Goal: Task Accomplishment & Management: Manage account settings

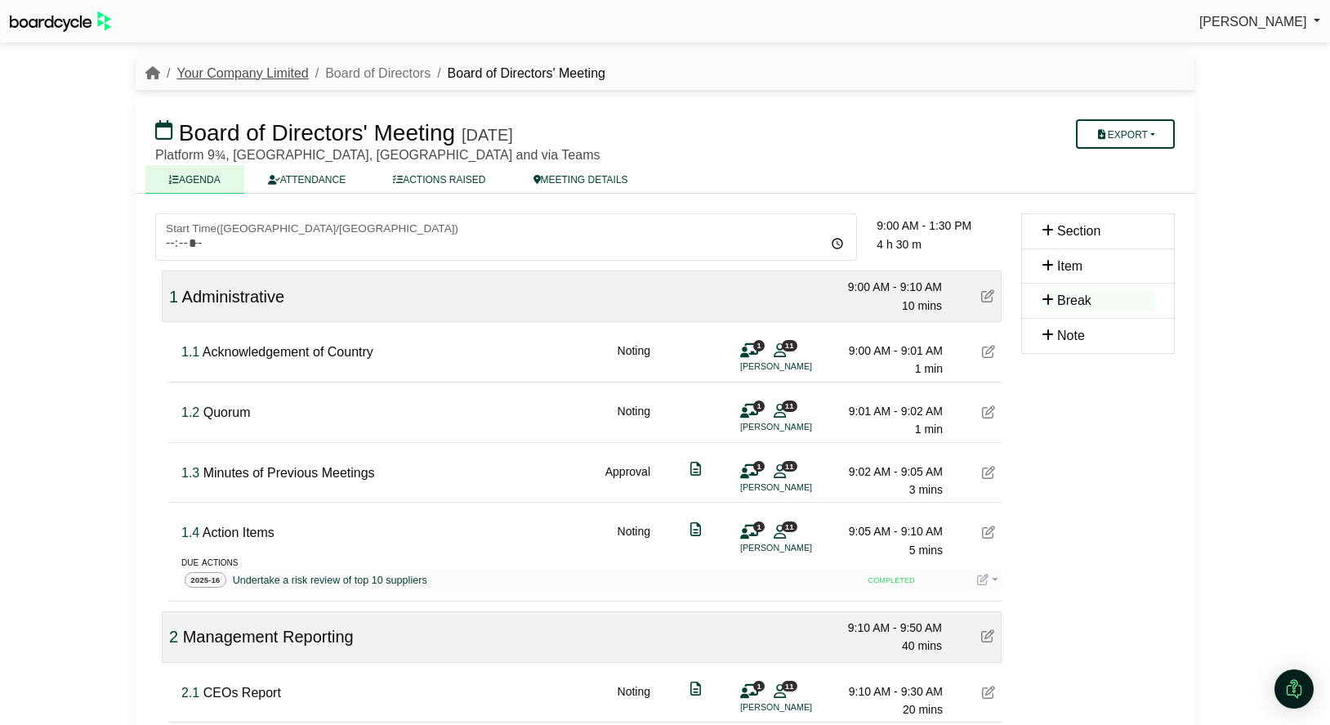
click at [233, 76] on link "Your Company Limited" at bounding box center [243, 73] width 132 height 14
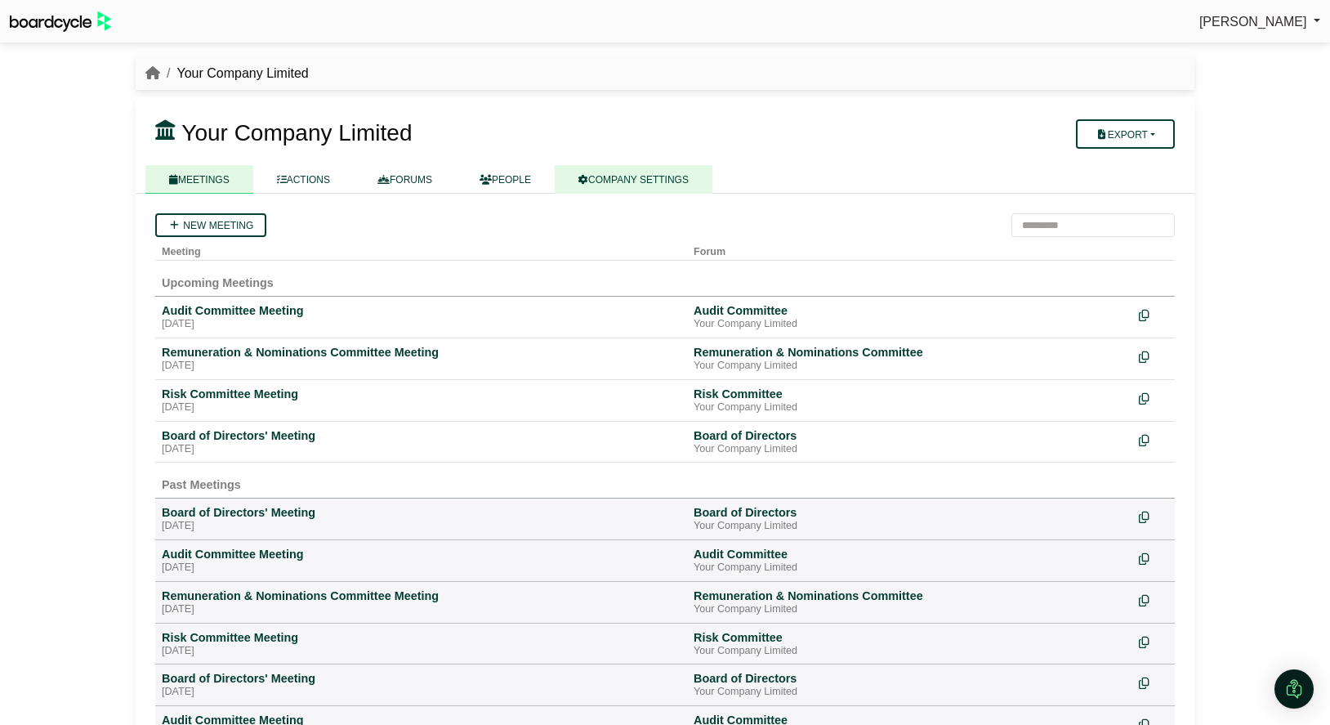
click at [657, 171] on link "COMPANY SETTINGS" at bounding box center [634, 179] width 158 height 29
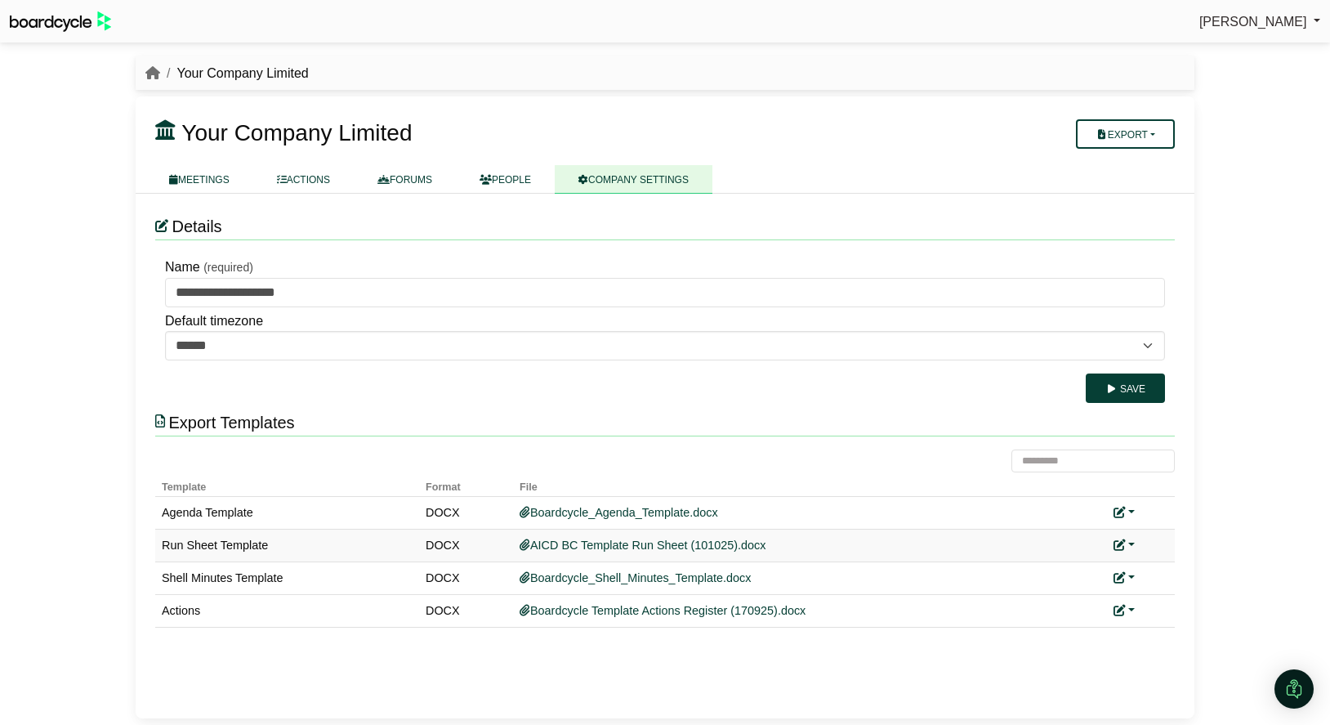
click at [1129, 545] on link at bounding box center [1124, 545] width 21 height 13
click at [1149, 563] on link "Replace custom template" at bounding box center [1197, 568] width 167 height 31
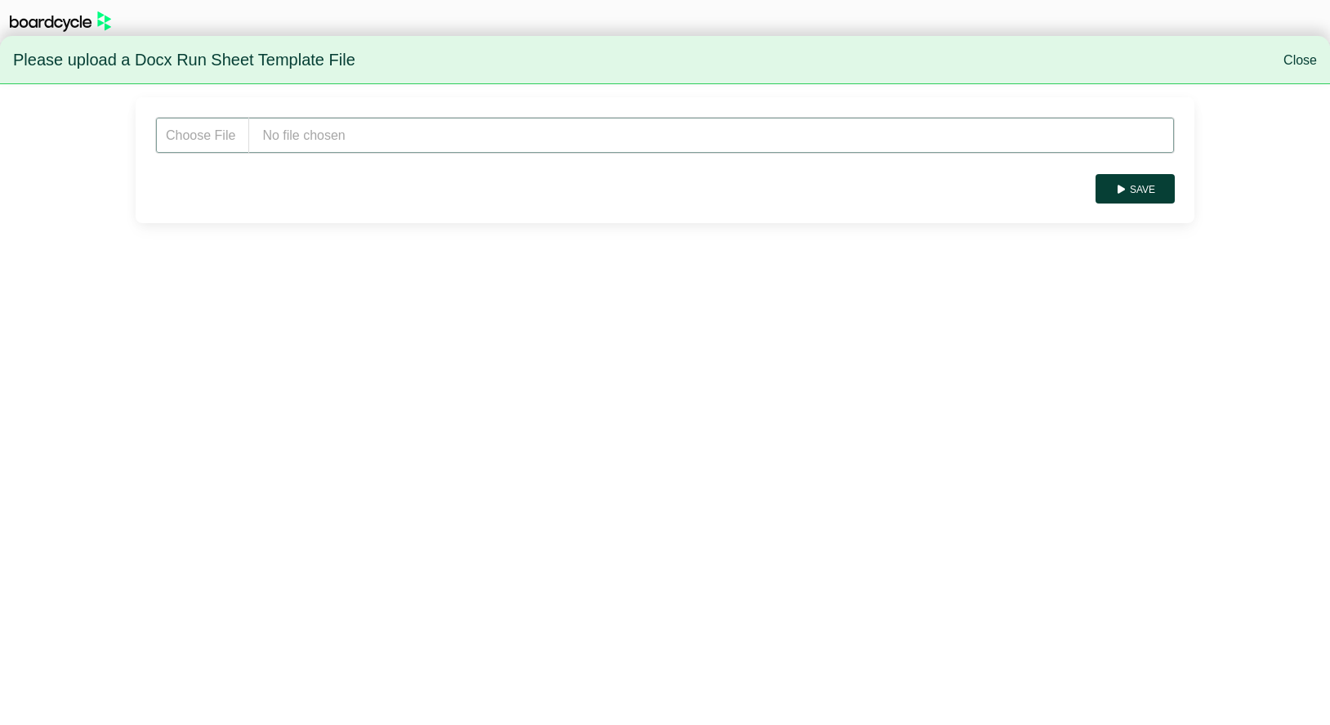
click at [343, 134] on input "file" at bounding box center [665, 135] width 1020 height 37
click at [364, 142] on input "file" at bounding box center [665, 135] width 1020 height 37
type input "**********"
click at [1142, 181] on button "Save" at bounding box center [1135, 188] width 79 height 29
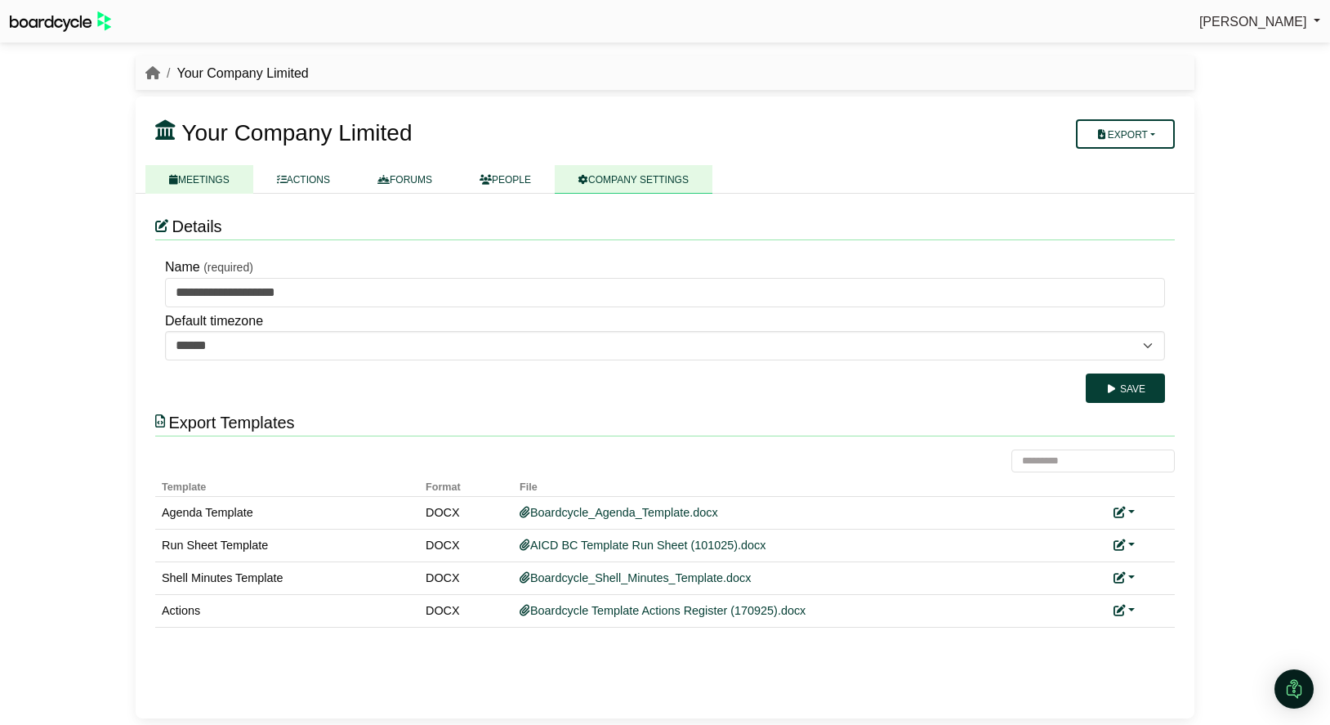
click at [217, 172] on link "MEETINGS" at bounding box center [199, 179] width 108 height 29
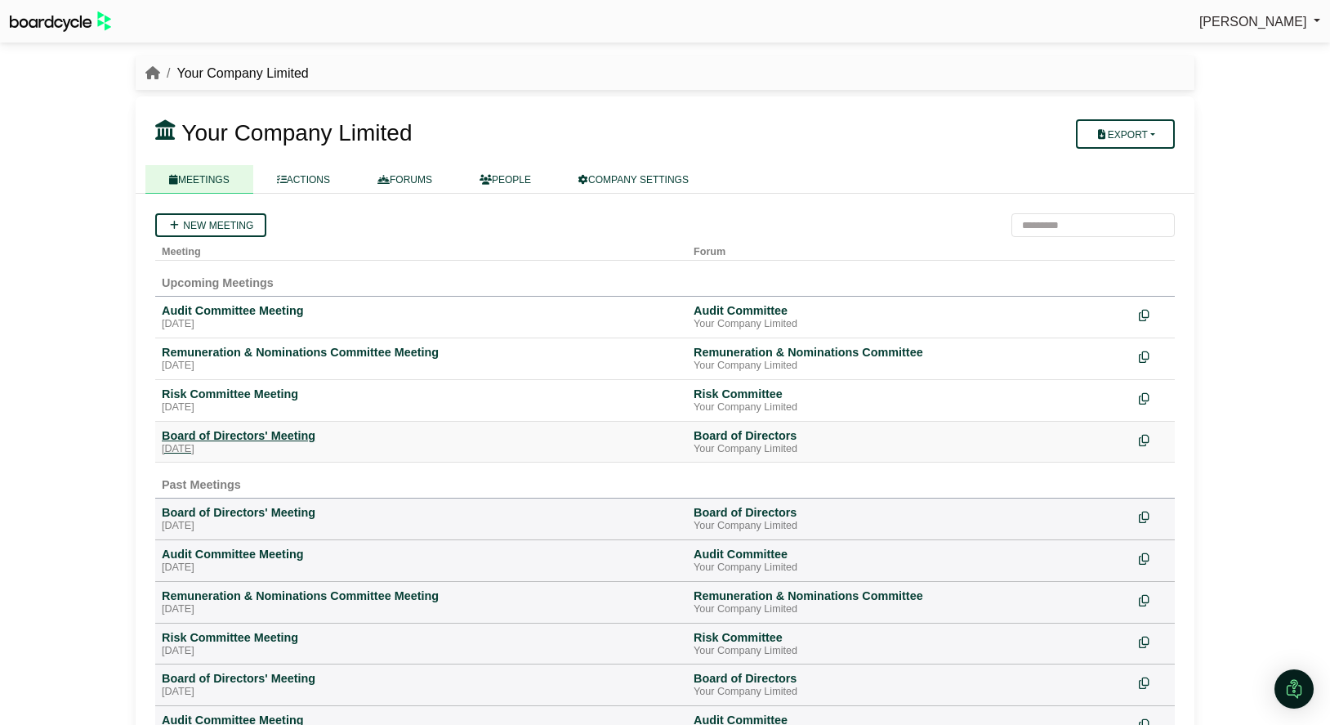
click at [275, 441] on div "Board of Directors' Meeting" at bounding box center [421, 435] width 519 height 15
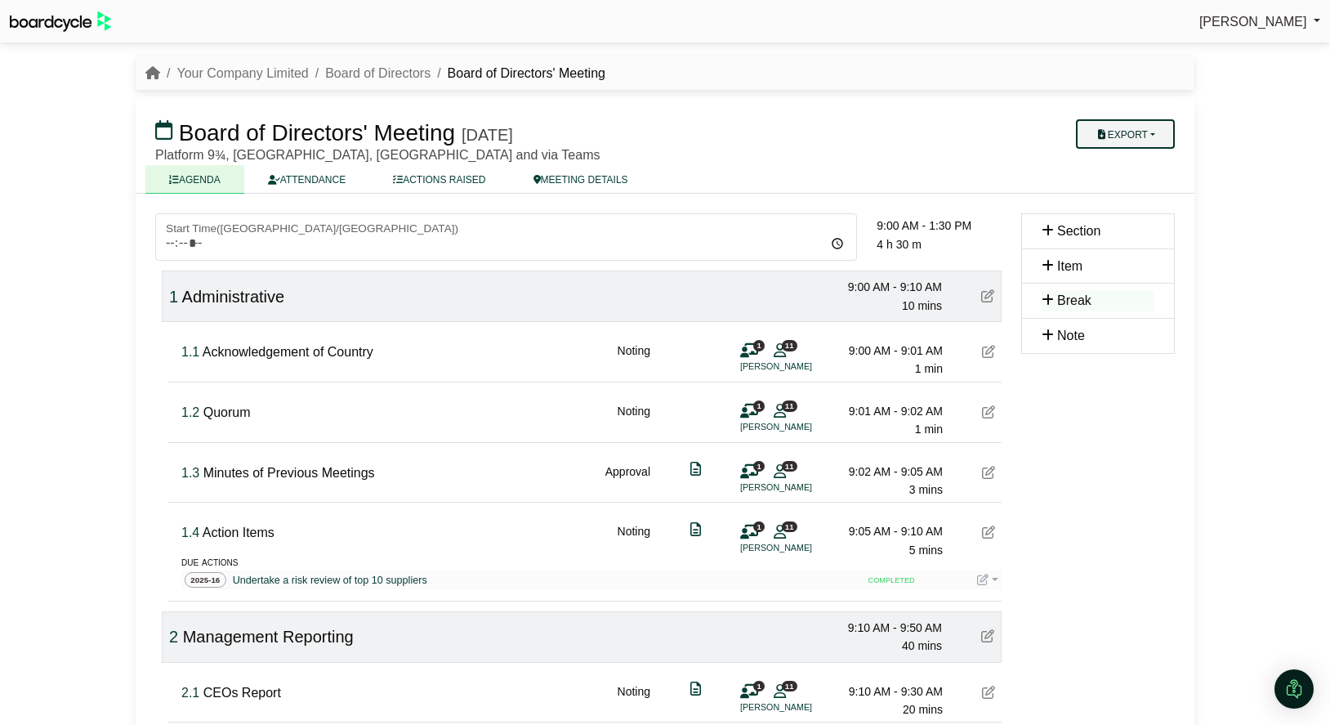
click at [1164, 137] on button "Export" at bounding box center [1125, 133] width 99 height 29
click at [1160, 179] on link "Run Sheet" at bounding box center [1142, 187] width 142 height 25
click at [225, 74] on link "Your Company Limited" at bounding box center [243, 73] width 132 height 14
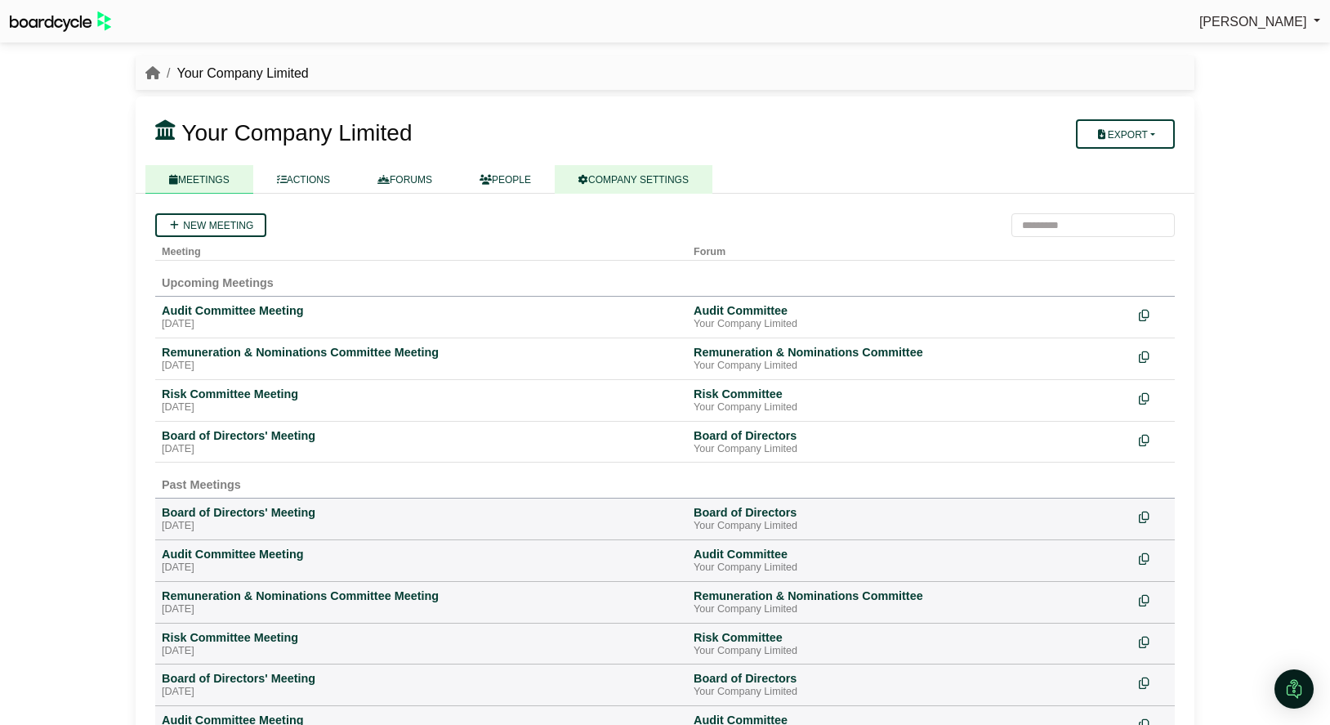
click at [611, 175] on link "COMPANY SETTINGS" at bounding box center [634, 179] width 158 height 29
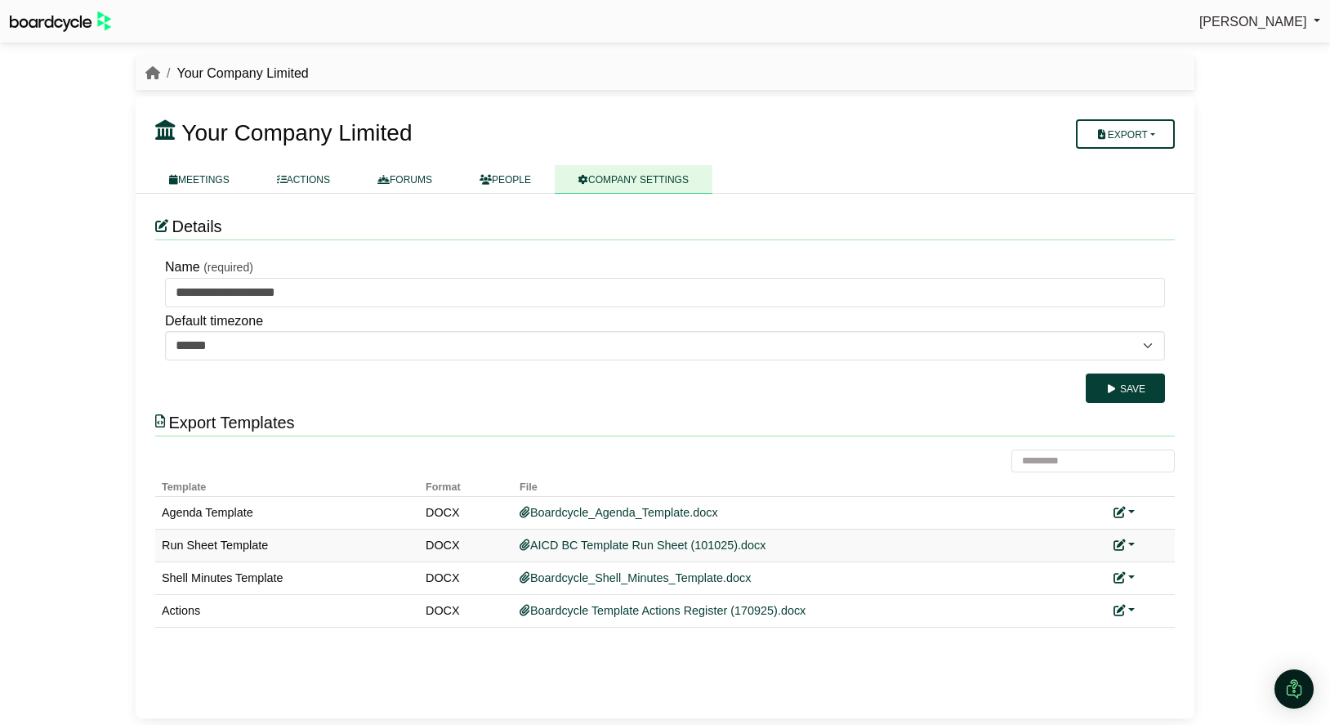
click at [1130, 544] on link at bounding box center [1124, 545] width 21 height 13
click at [1134, 563] on icon at bounding box center [1132, 568] width 11 height 11
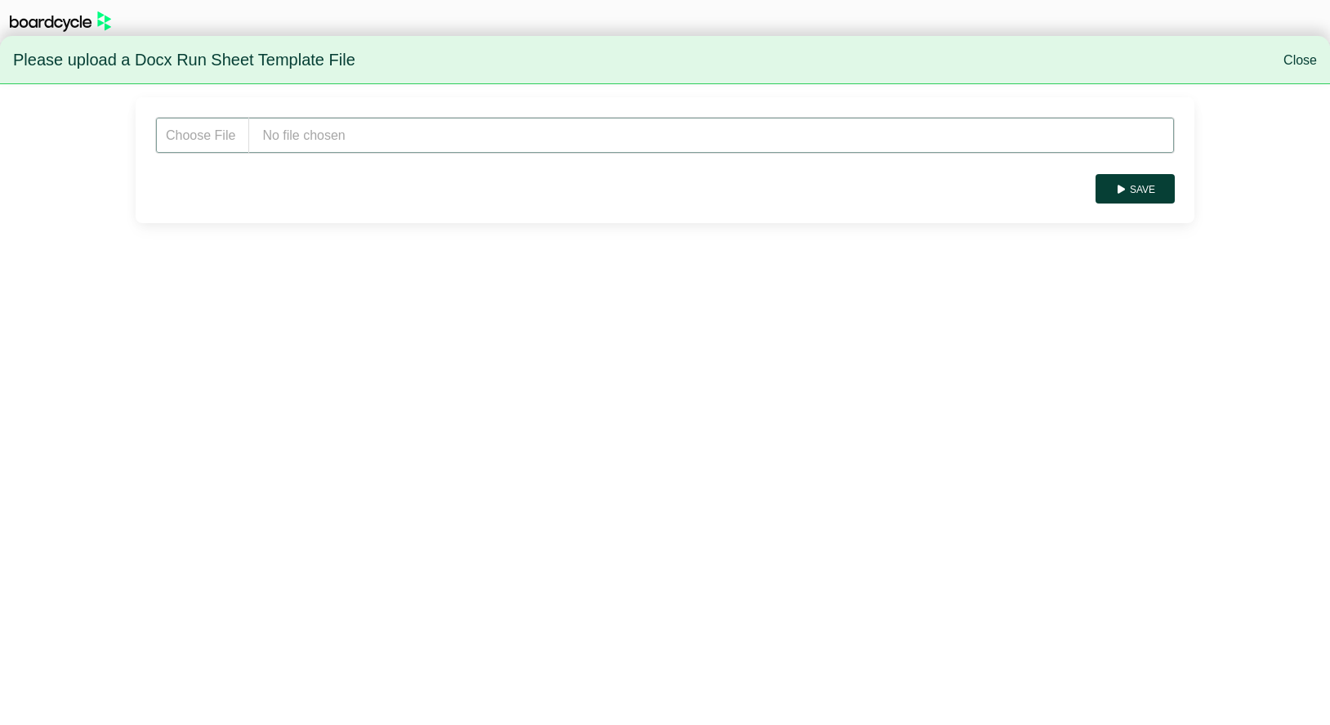
click at [399, 124] on input "file" at bounding box center [665, 135] width 1020 height 37
click at [403, 137] on input "file" at bounding box center [665, 135] width 1020 height 37
type input "**********"
click at [1155, 189] on button "Save" at bounding box center [1135, 188] width 79 height 29
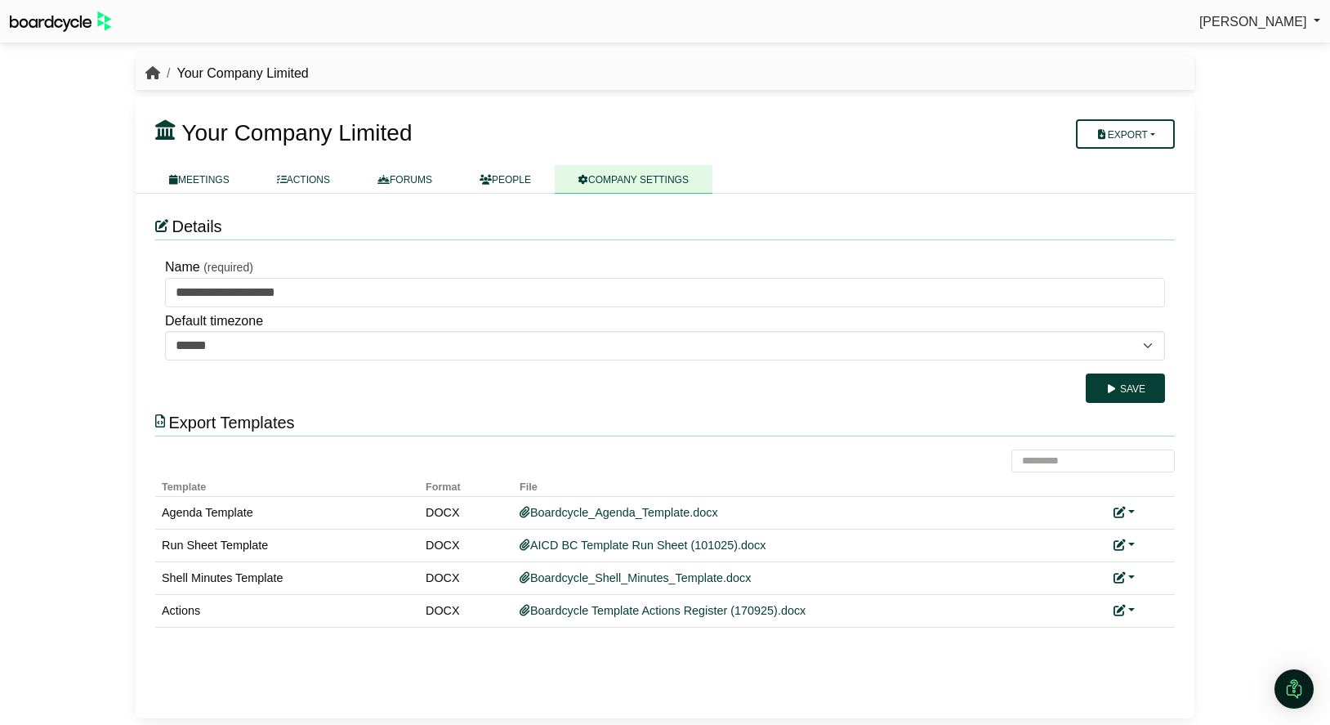
click at [155, 78] on icon "breadcrumb" at bounding box center [152, 72] width 15 height 13
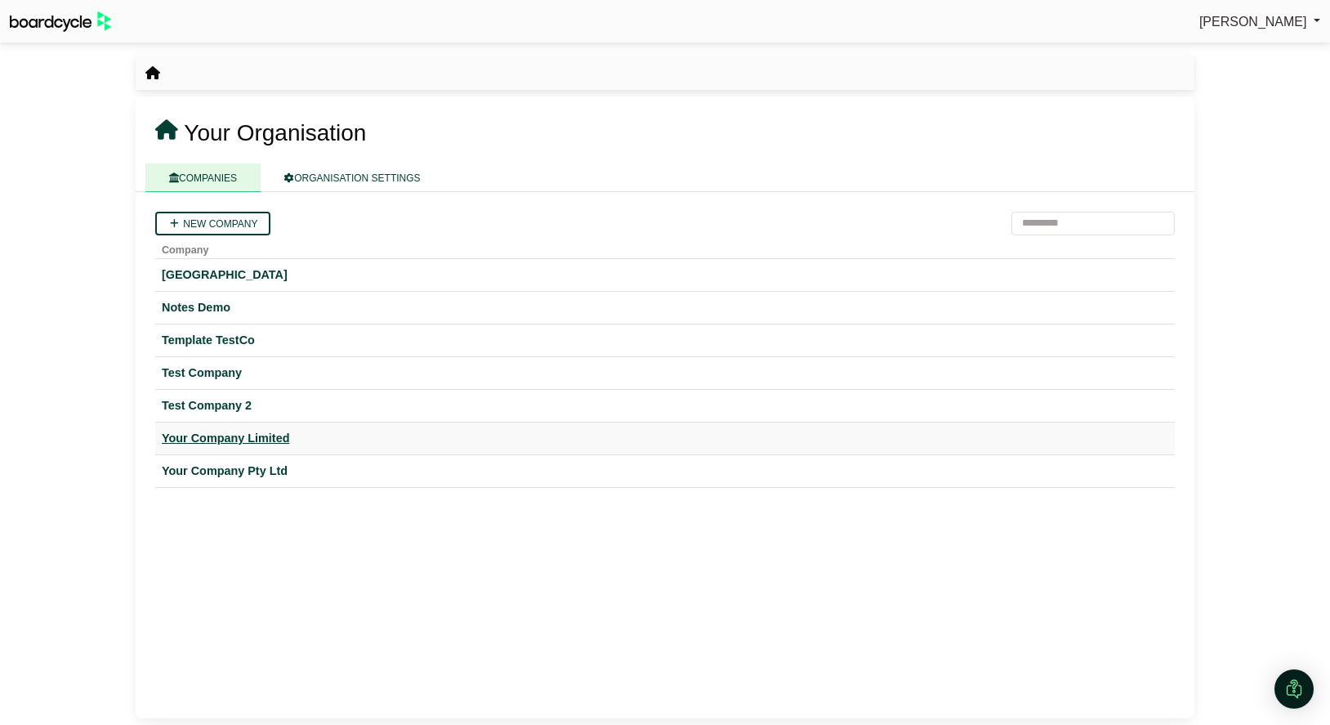
click at [239, 445] on div "Your Company Limited" at bounding box center [665, 438] width 1007 height 19
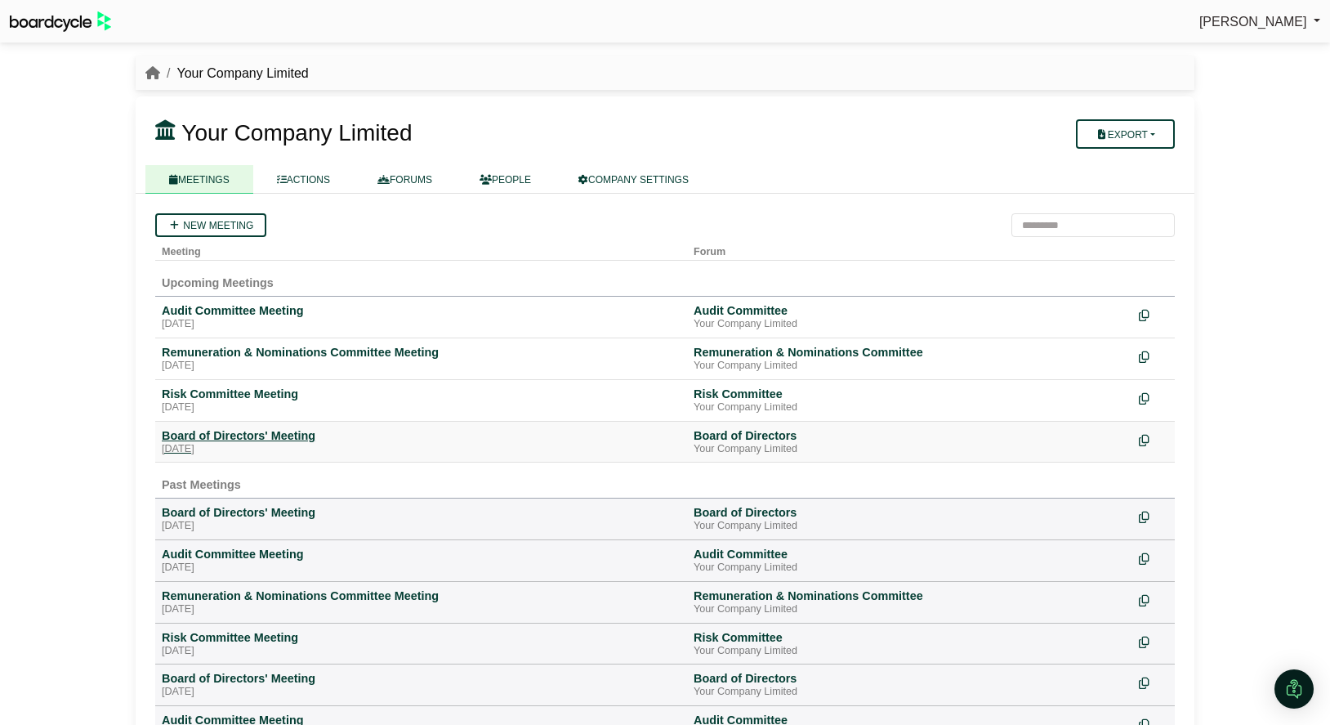
click at [274, 439] on div "Board of Directors' Meeting" at bounding box center [421, 435] width 519 height 15
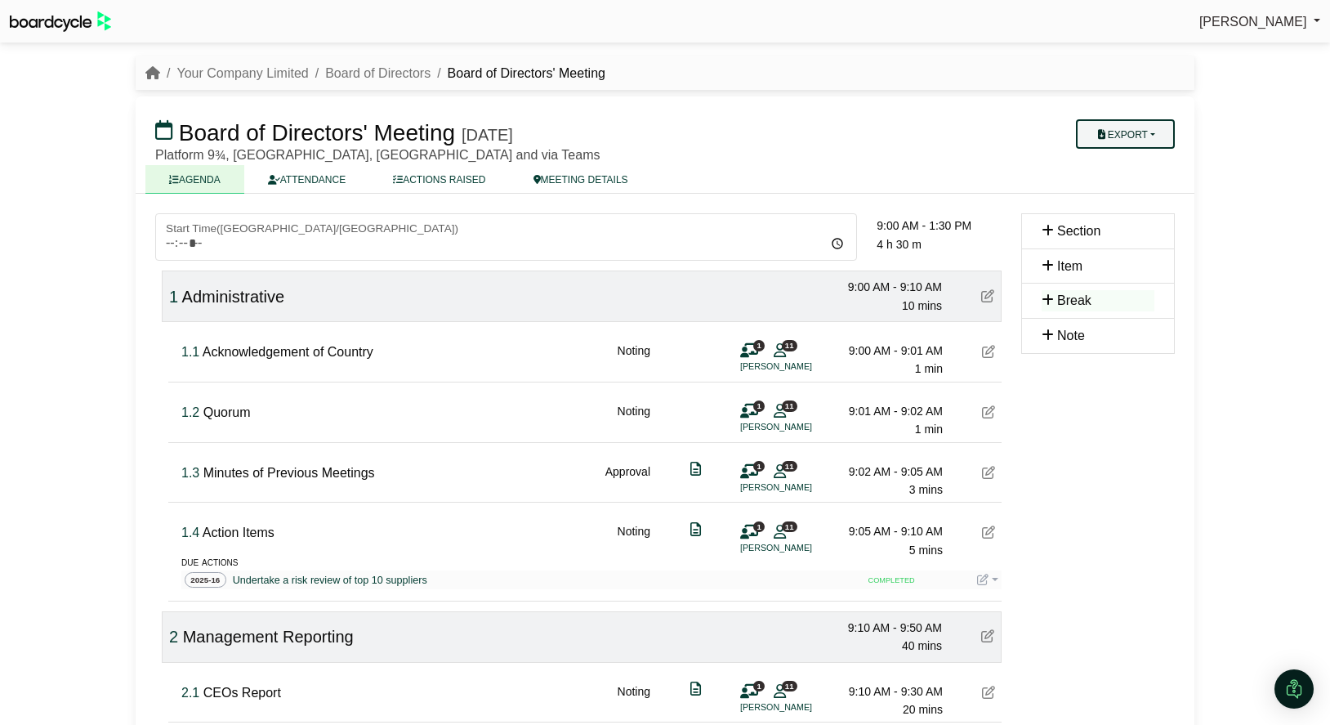
click at [1169, 131] on button "Export" at bounding box center [1125, 133] width 99 height 29
click at [1146, 181] on link "Run Sheet" at bounding box center [1142, 187] width 142 height 25
click at [217, 79] on link "Your Company Limited" at bounding box center [243, 73] width 132 height 14
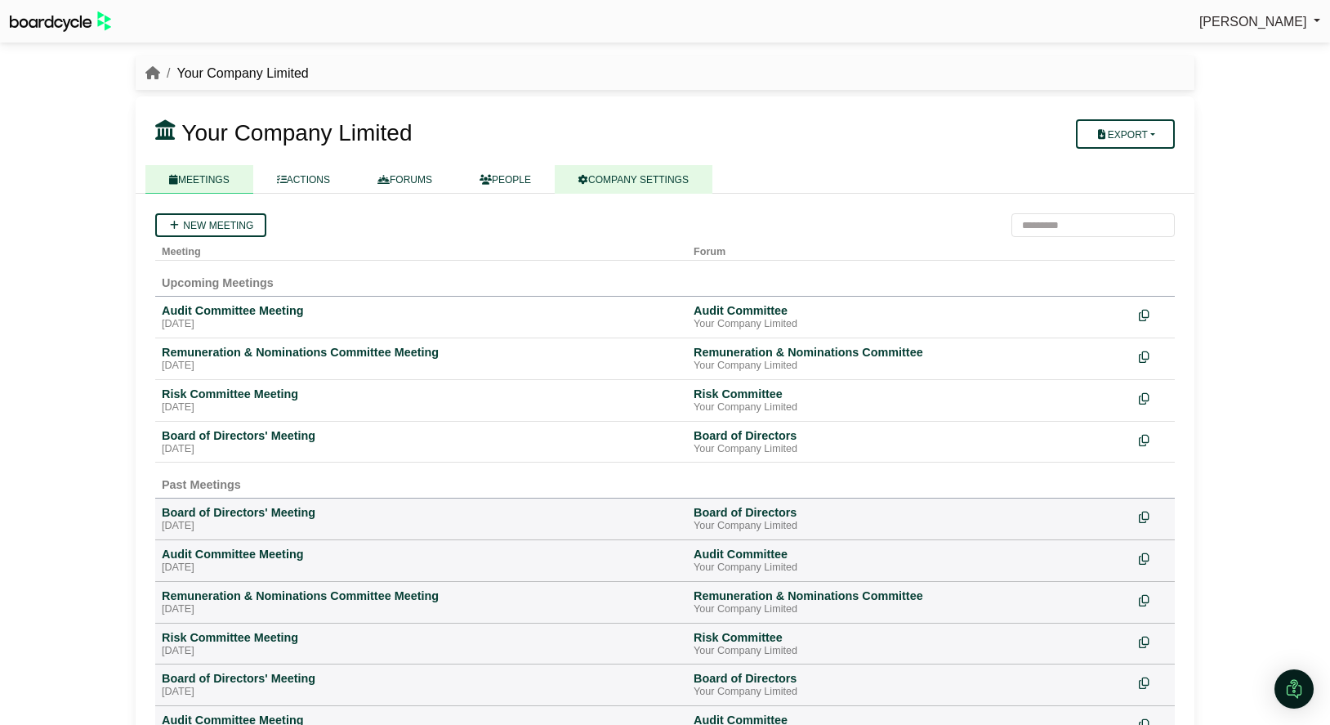
click at [630, 180] on link "COMPANY SETTINGS" at bounding box center [634, 179] width 158 height 29
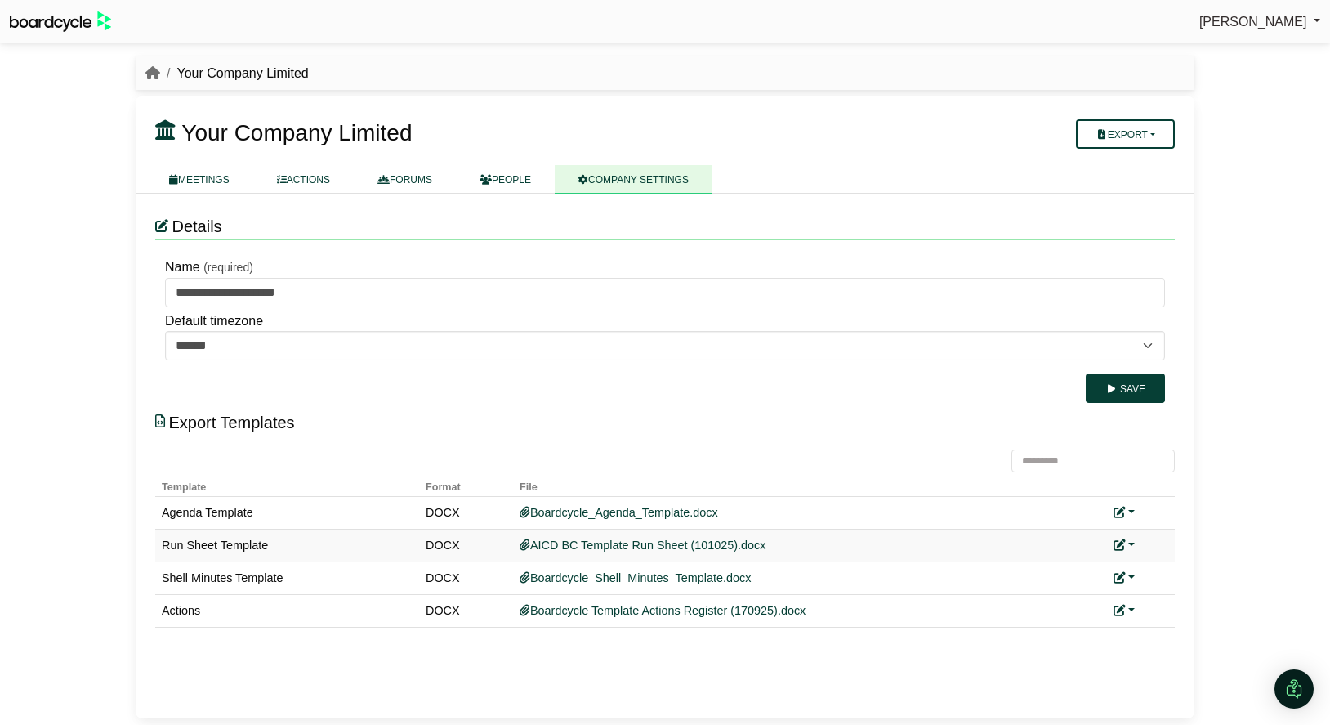
click at [1133, 543] on link at bounding box center [1124, 545] width 21 height 13
click at [1154, 561] on link "Replace custom template" at bounding box center [1197, 568] width 167 height 31
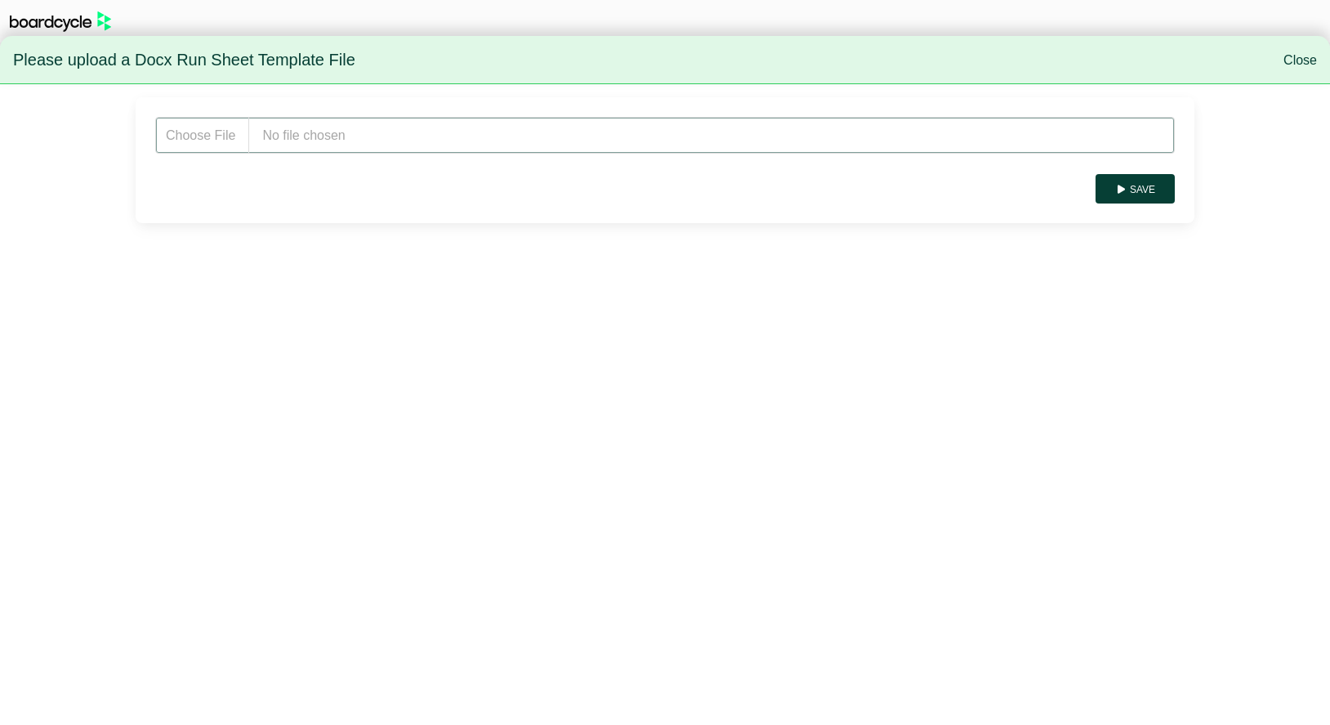
click at [422, 145] on input "file" at bounding box center [665, 135] width 1020 height 37
click at [298, 137] on input "file" at bounding box center [665, 135] width 1020 height 37
type input "**********"
click at [1137, 187] on button "Save" at bounding box center [1135, 188] width 79 height 29
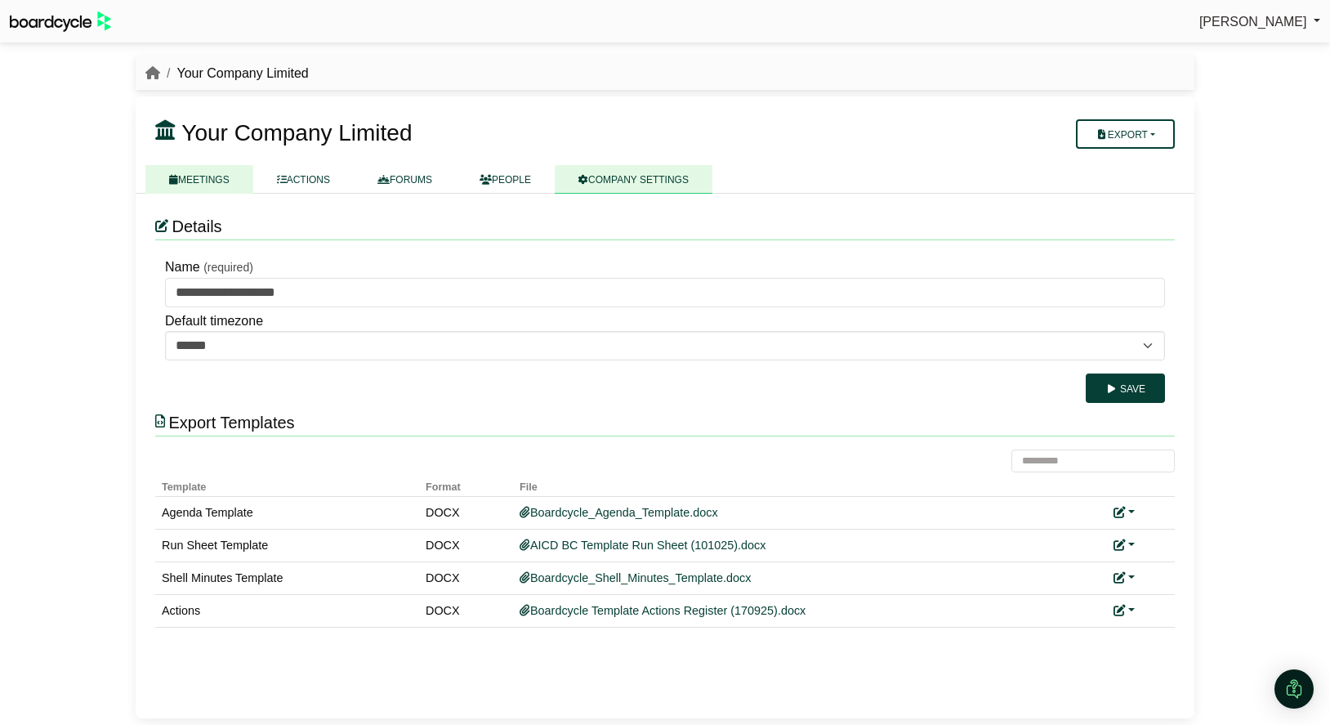
click at [194, 173] on link "MEETINGS" at bounding box center [199, 179] width 108 height 29
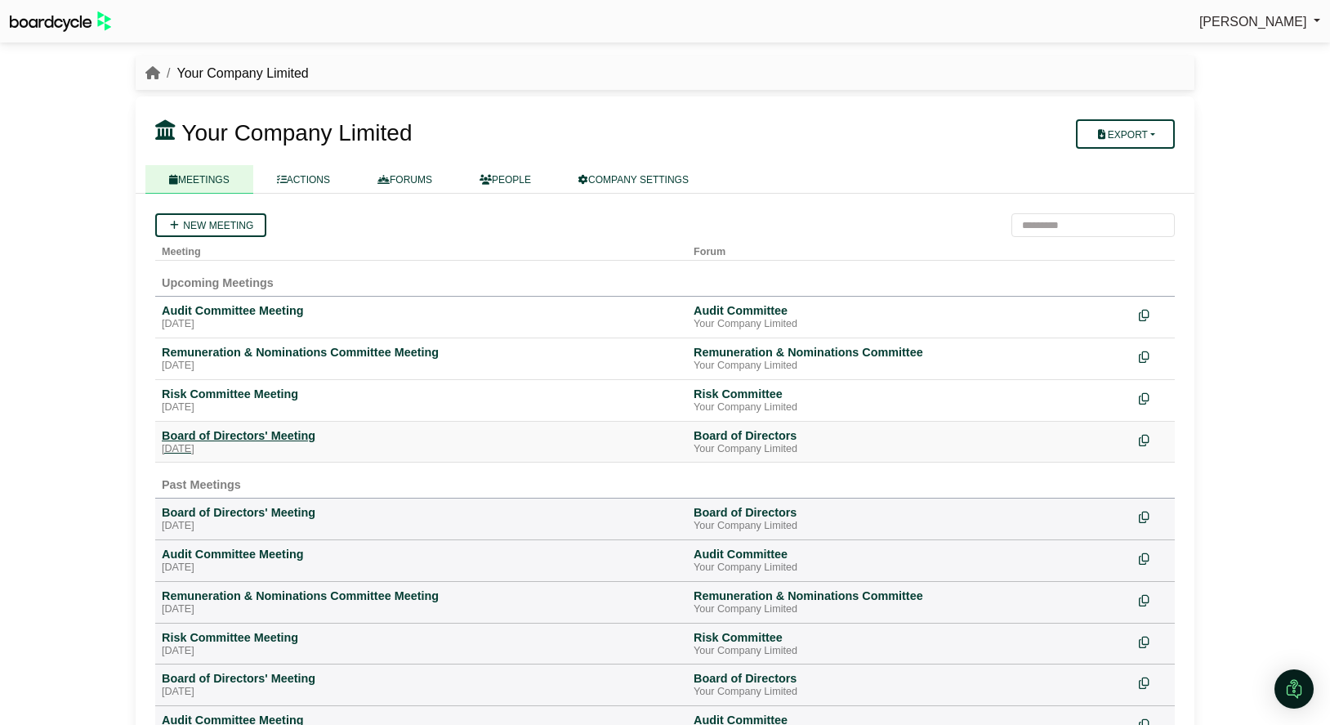
click at [266, 449] on div "[DATE]" at bounding box center [421, 449] width 519 height 13
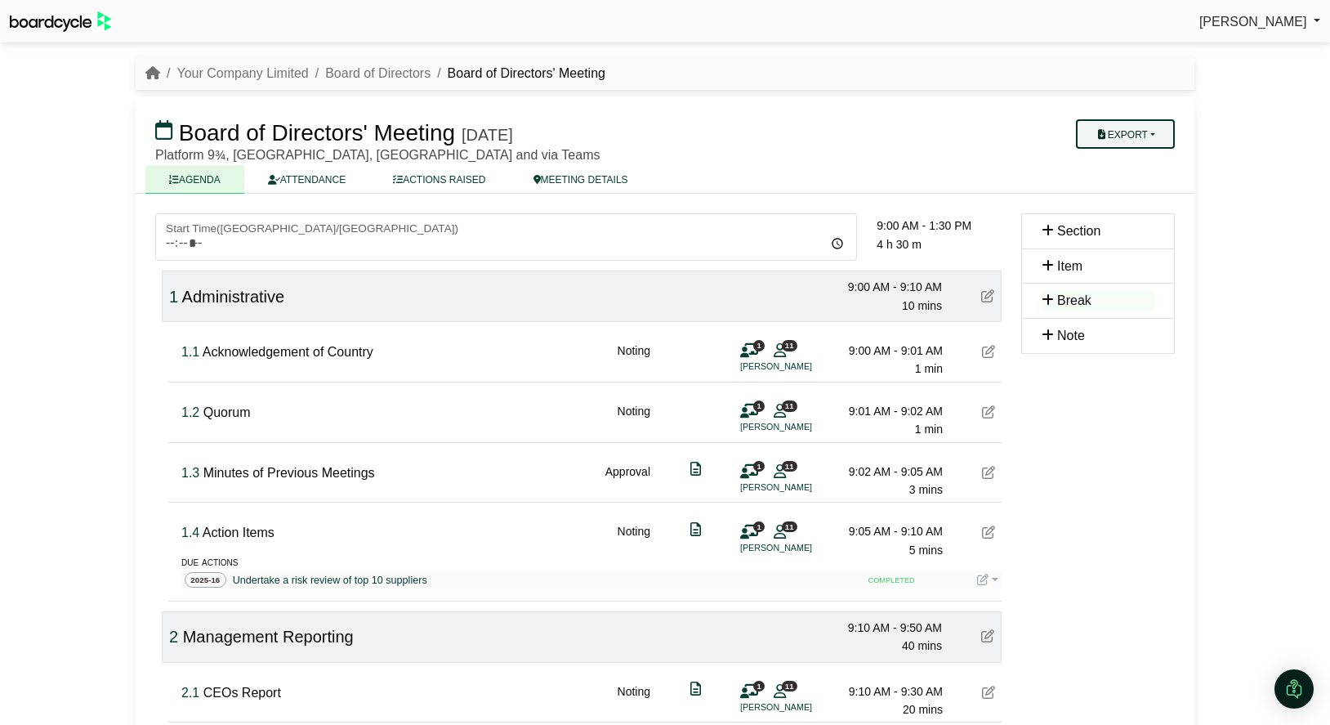
click at [1155, 145] on button "Export" at bounding box center [1125, 133] width 99 height 29
click at [1139, 190] on link "Run Sheet" at bounding box center [1142, 187] width 142 height 25
click at [248, 81] on li "Your Company Limited" at bounding box center [234, 73] width 149 height 21
click at [251, 66] on link "Your Company Limited" at bounding box center [243, 73] width 132 height 14
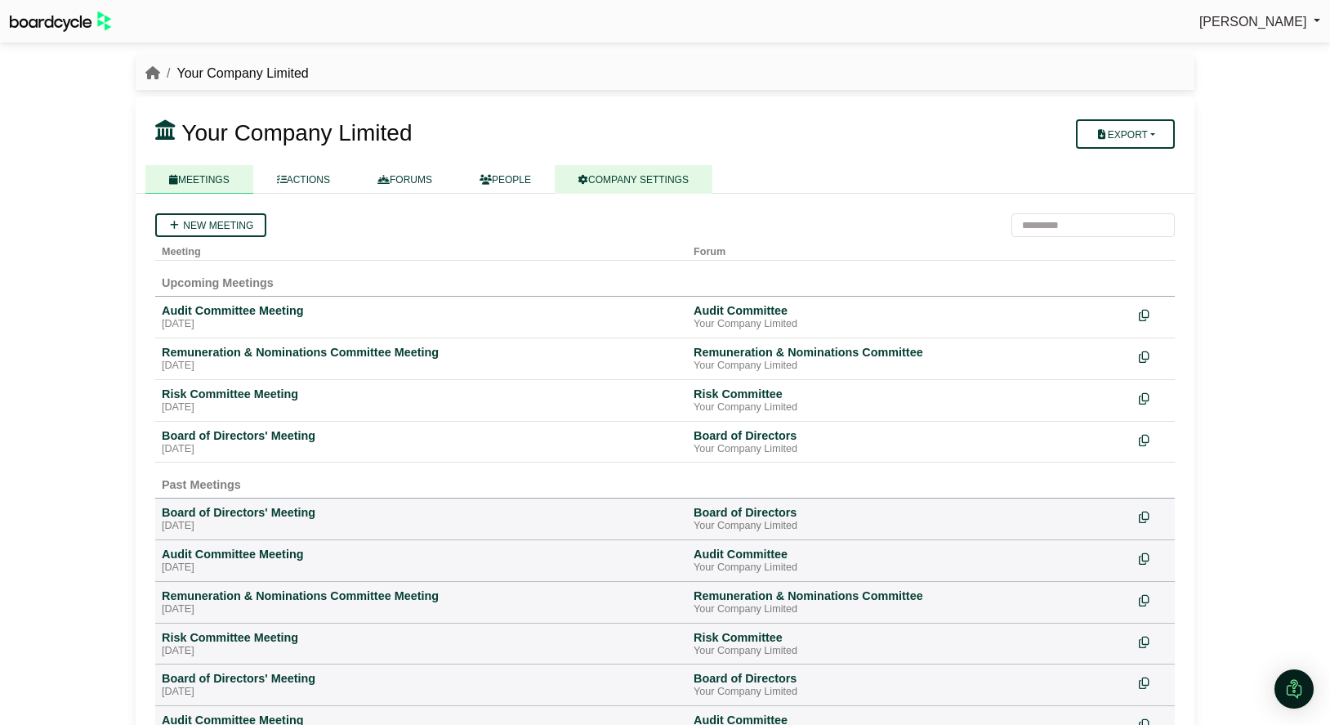
click at [672, 185] on link "COMPANY SETTINGS" at bounding box center [634, 179] width 158 height 29
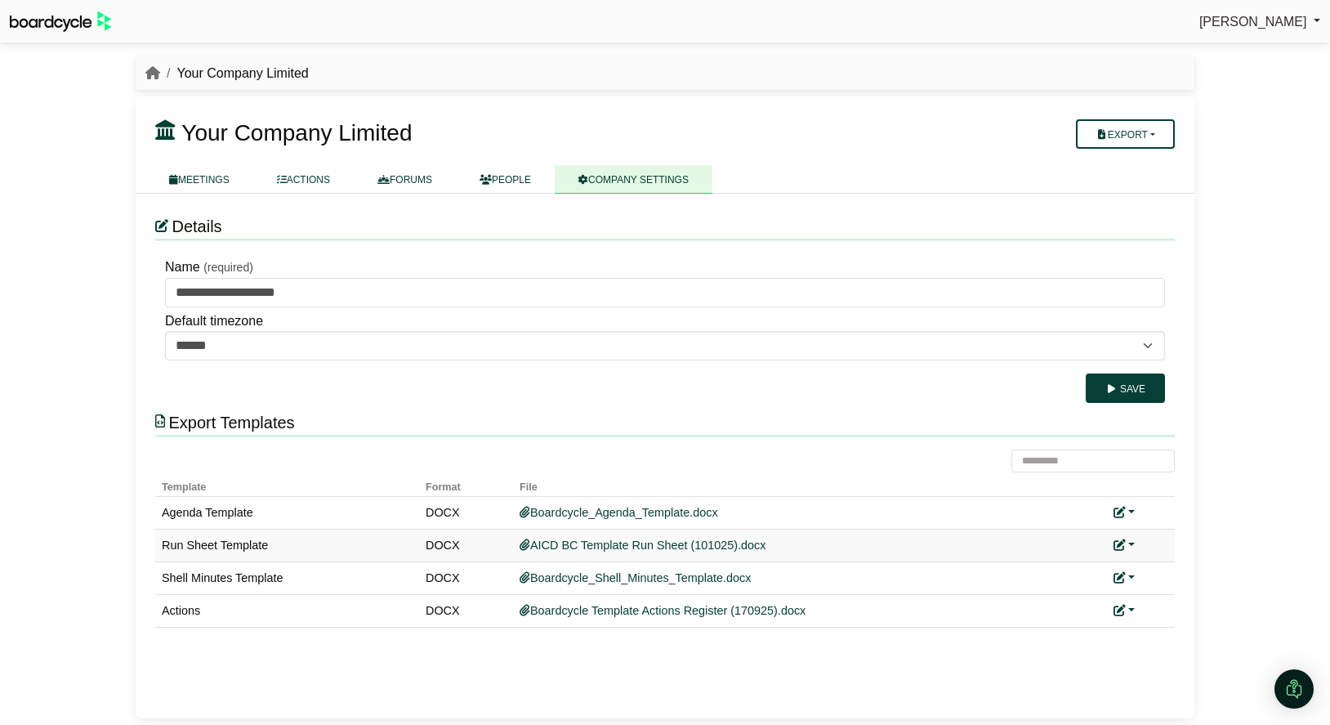
click at [1126, 544] on link at bounding box center [1124, 545] width 21 height 13
click at [1159, 574] on link "Replace custom template" at bounding box center [1197, 568] width 167 height 31
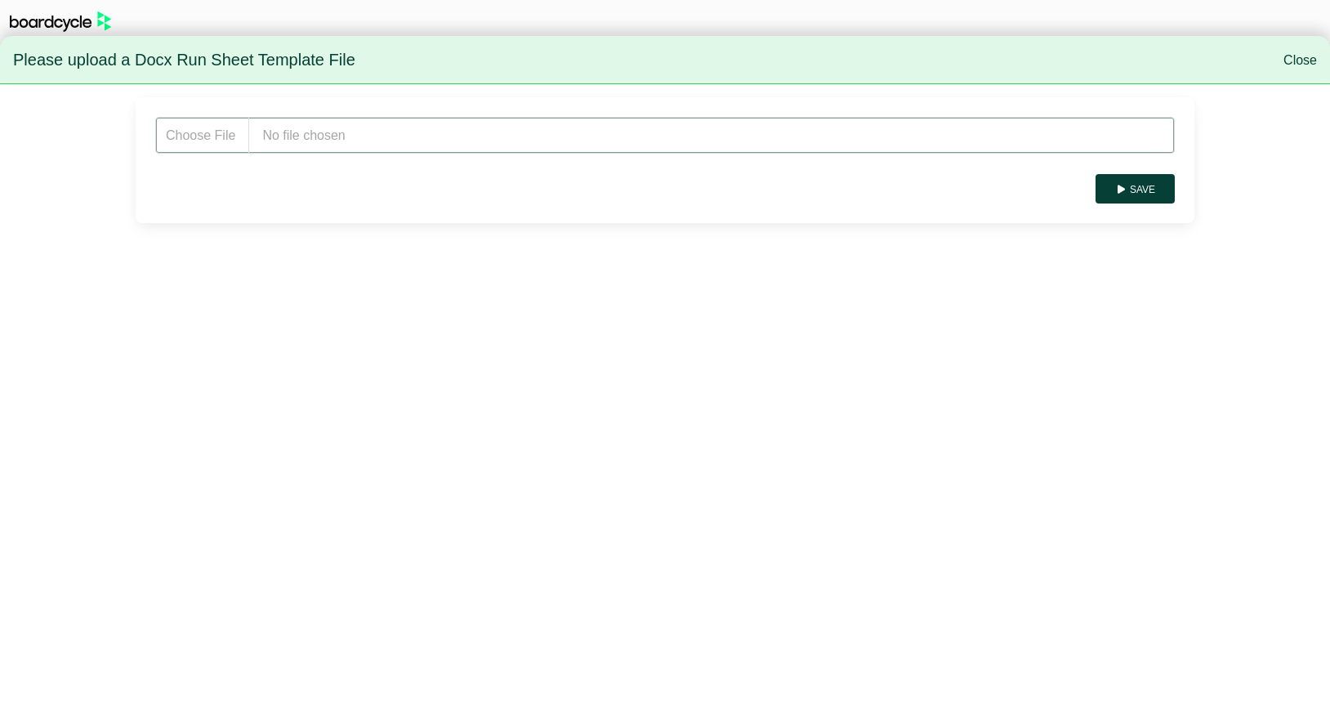
click at [360, 122] on input "file" at bounding box center [665, 135] width 1020 height 37
click at [381, 138] on input "file" at bounding box center [665, 135] width 1020 height 37
type input "**********"
click at [1147, 196] on button "Save" at bounding box center [1135, 188] width 79 height 29
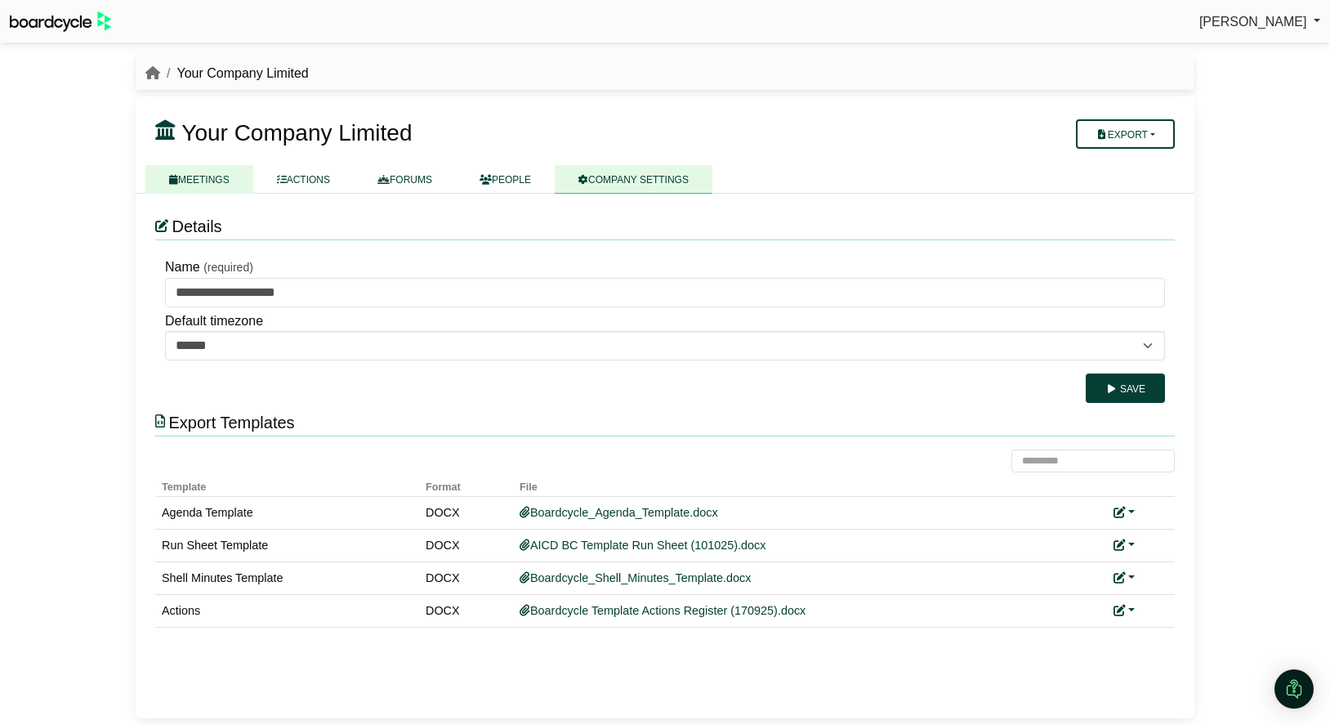
click at [235, 177] on link "MEETINGS" at bounding box center [199, 179] width 108 height 29
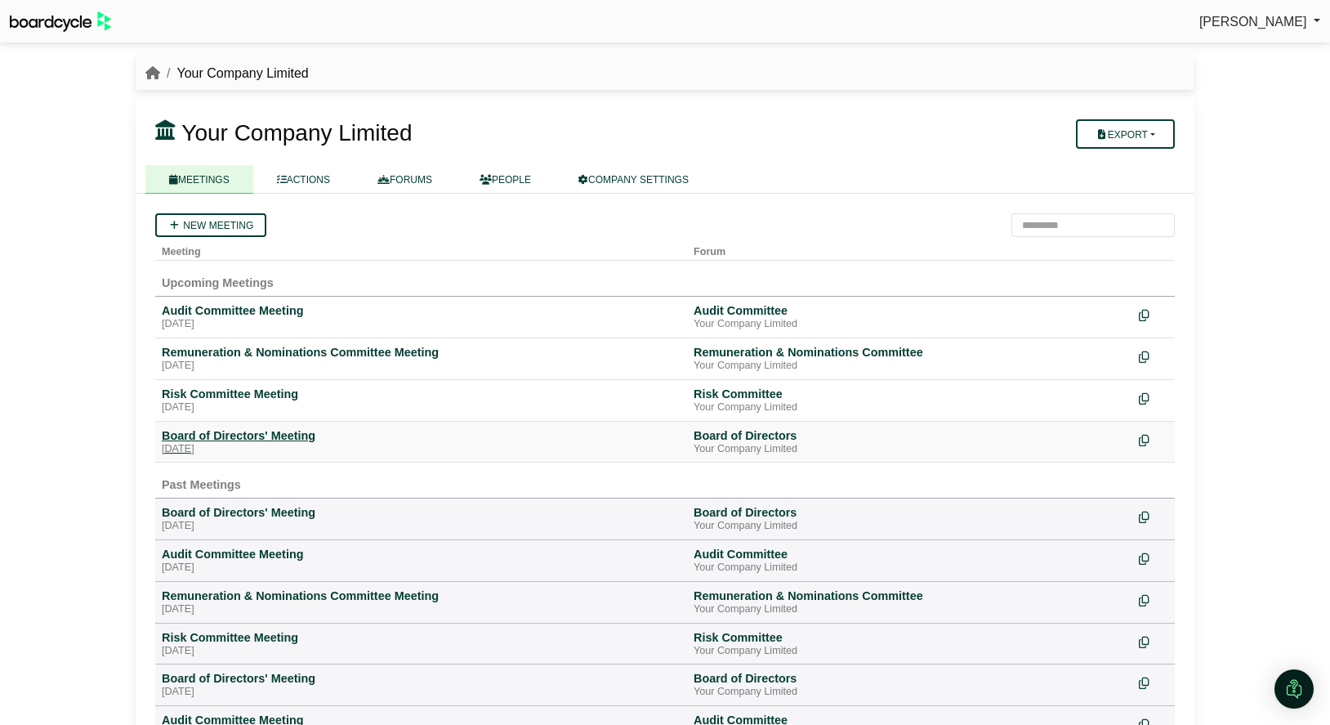
click at [250, 436] on div "Board of Directors' Meeting" at bounding box center [421, 435] width 519 height 15
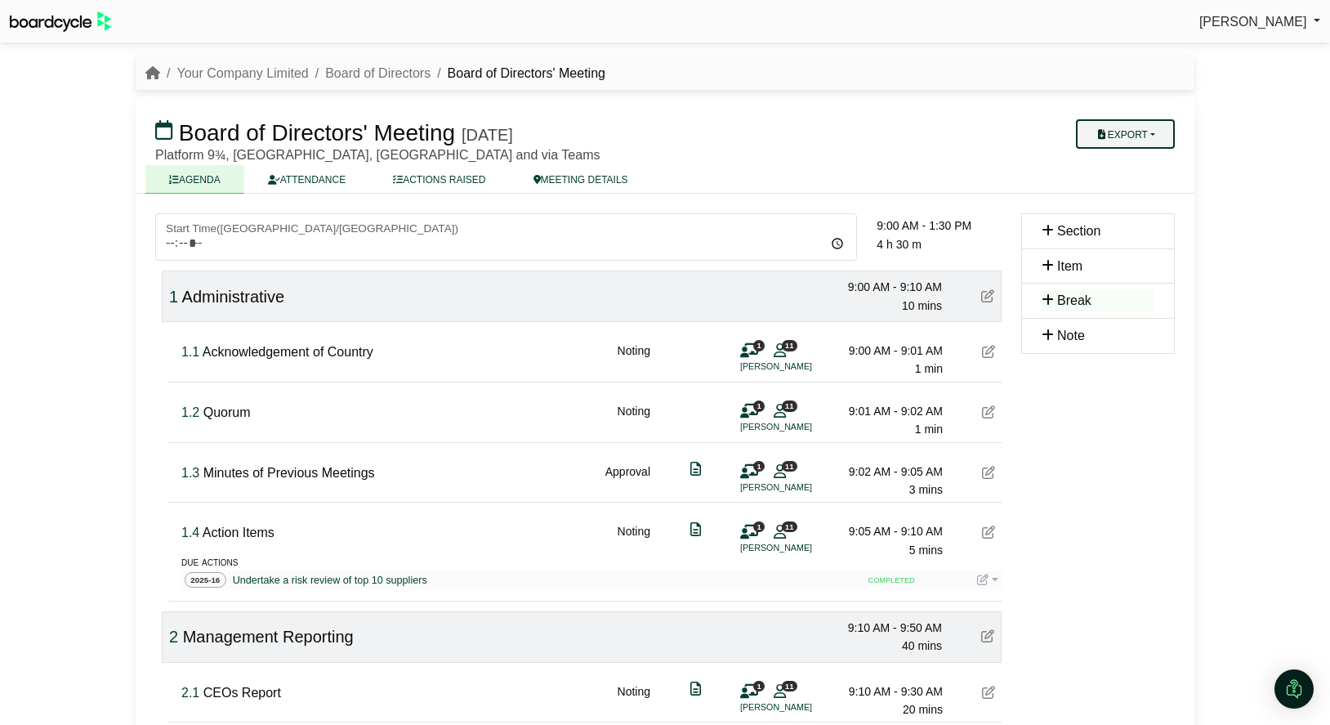
click at [1164, 131] on button "Export" at bounding box center [1125, 133] width 99 height 29
click at [1147, 186] on link "Run Sheet" at bounding box center [1142, 187] width 142 height 25
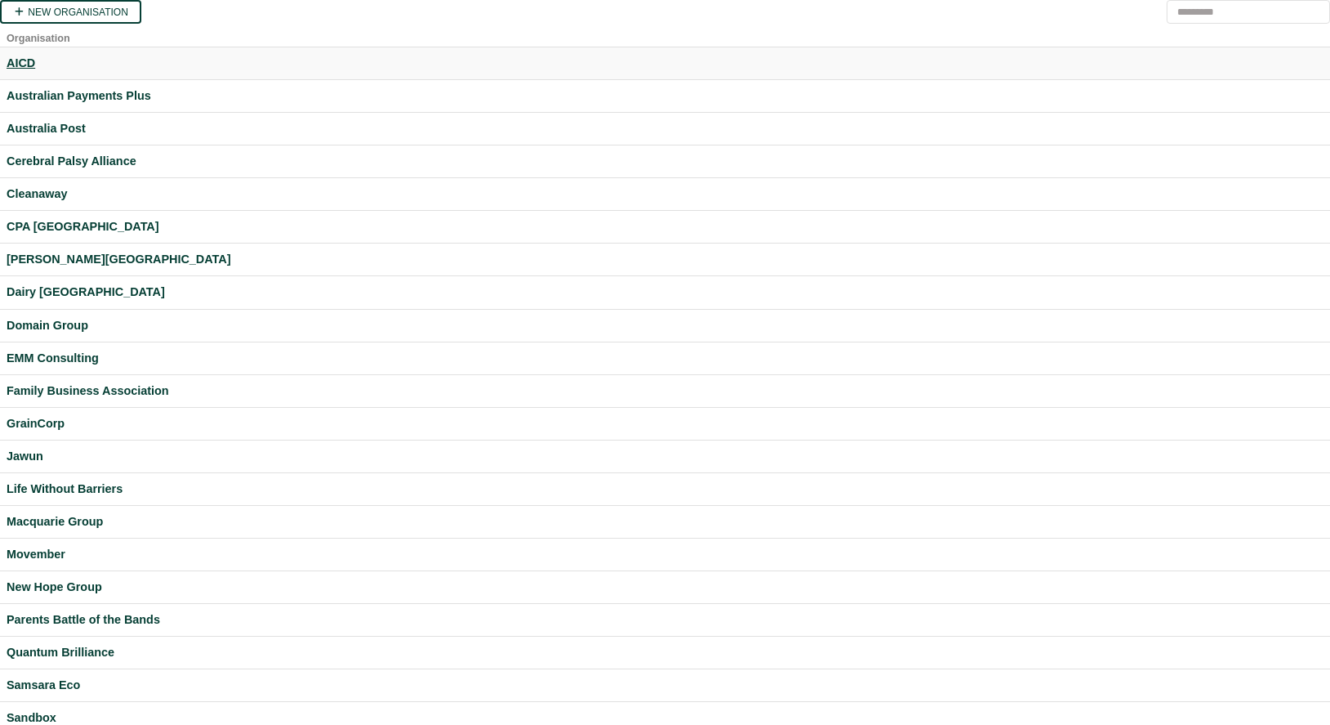
click at [22, 65] on div "AICD" at bounding box center [665, 63] width 1317 height 19
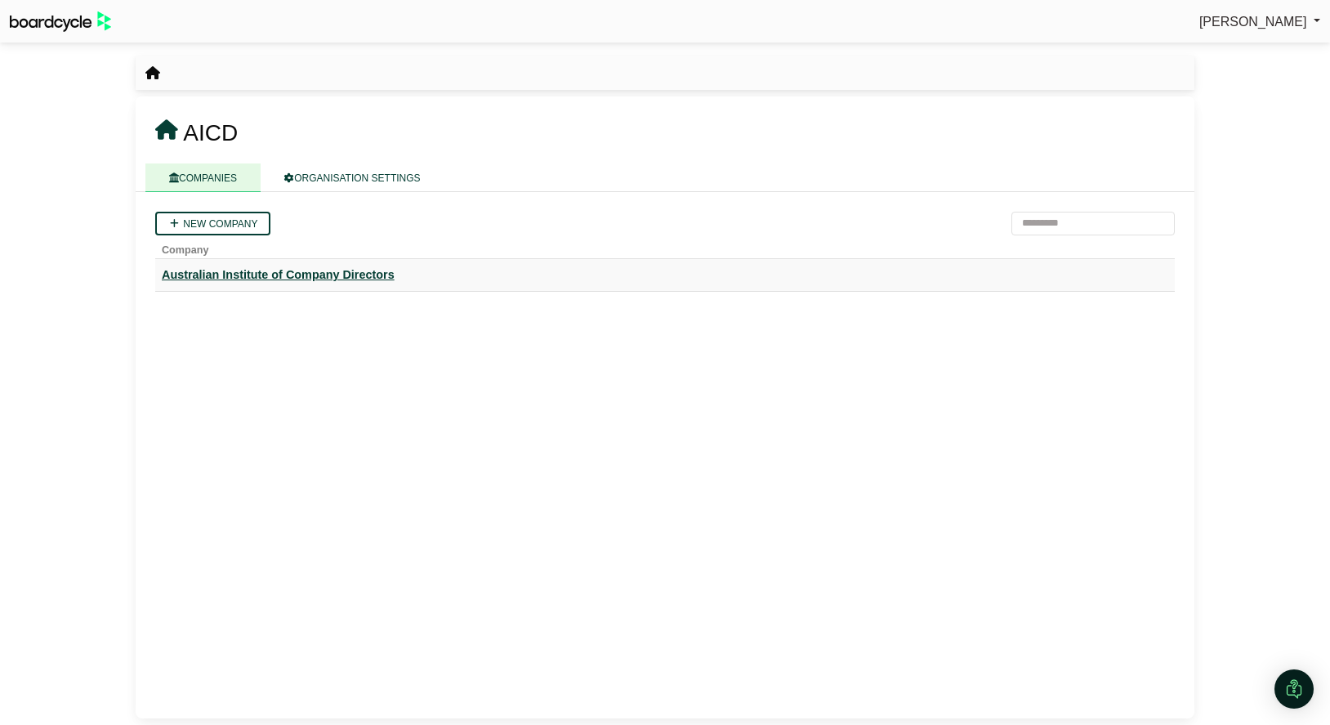
click at [296, 275] on div "Australian Institute of Company Directors" at bounding box center [665, 275] width 1007 height 19
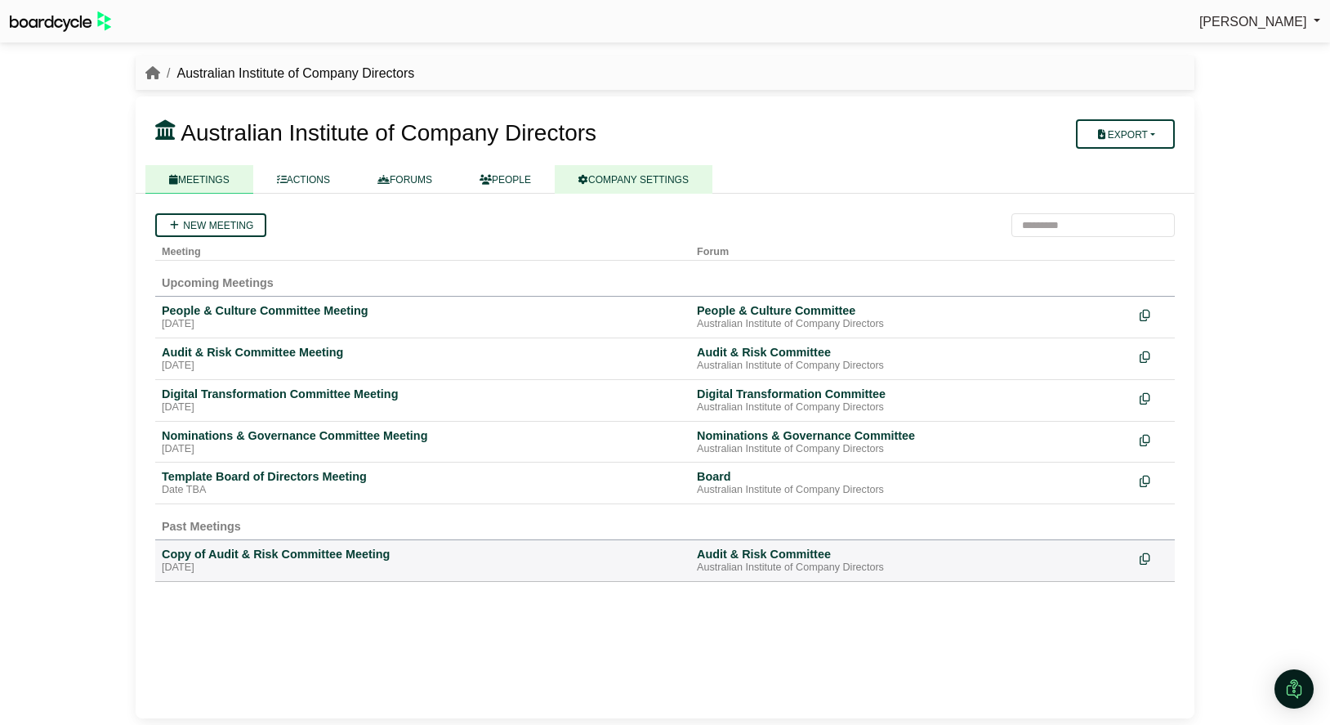
click at [627, 179] on link "COMPANY SETTINGS" at bounding box center [634, 179] width 158 height 29
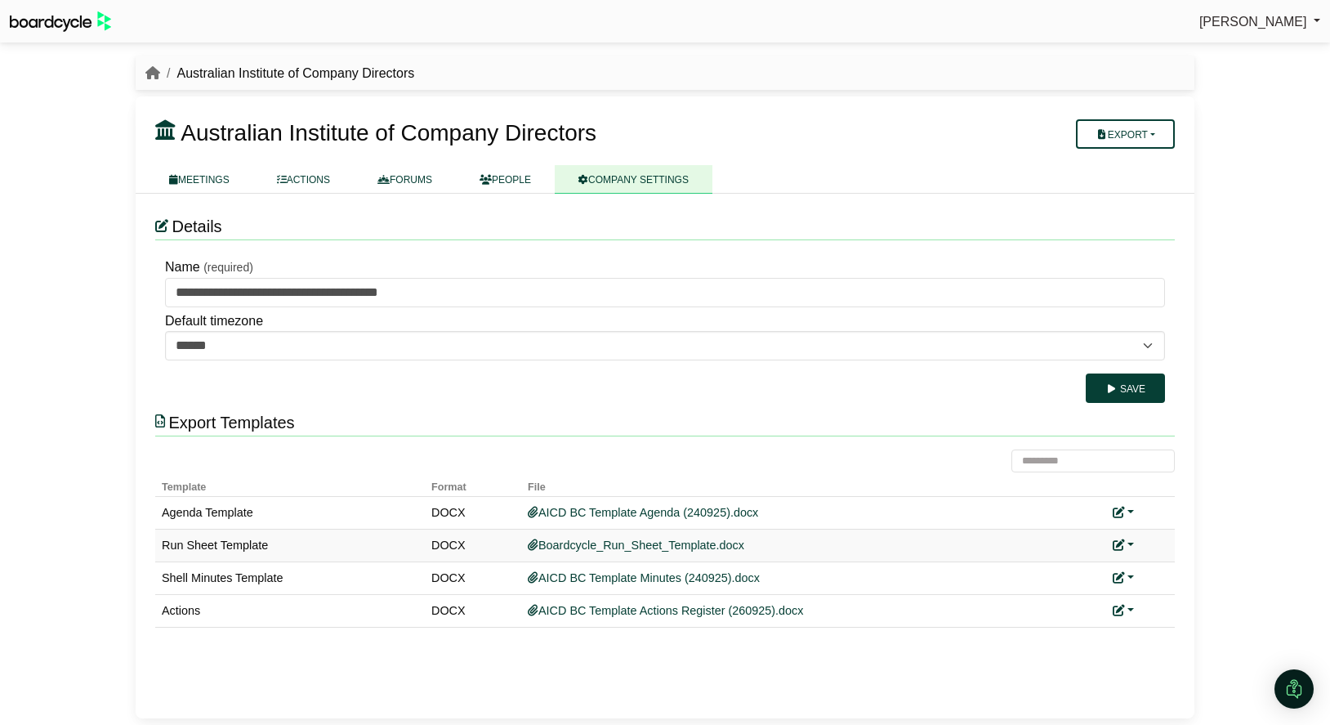
click at [1129, 539] on link at bounding box center [1123, 545] width 21 height 13
click at [1139, 567] on link "Add custom template" at bounding box center [1185, 568] width 145 height 31
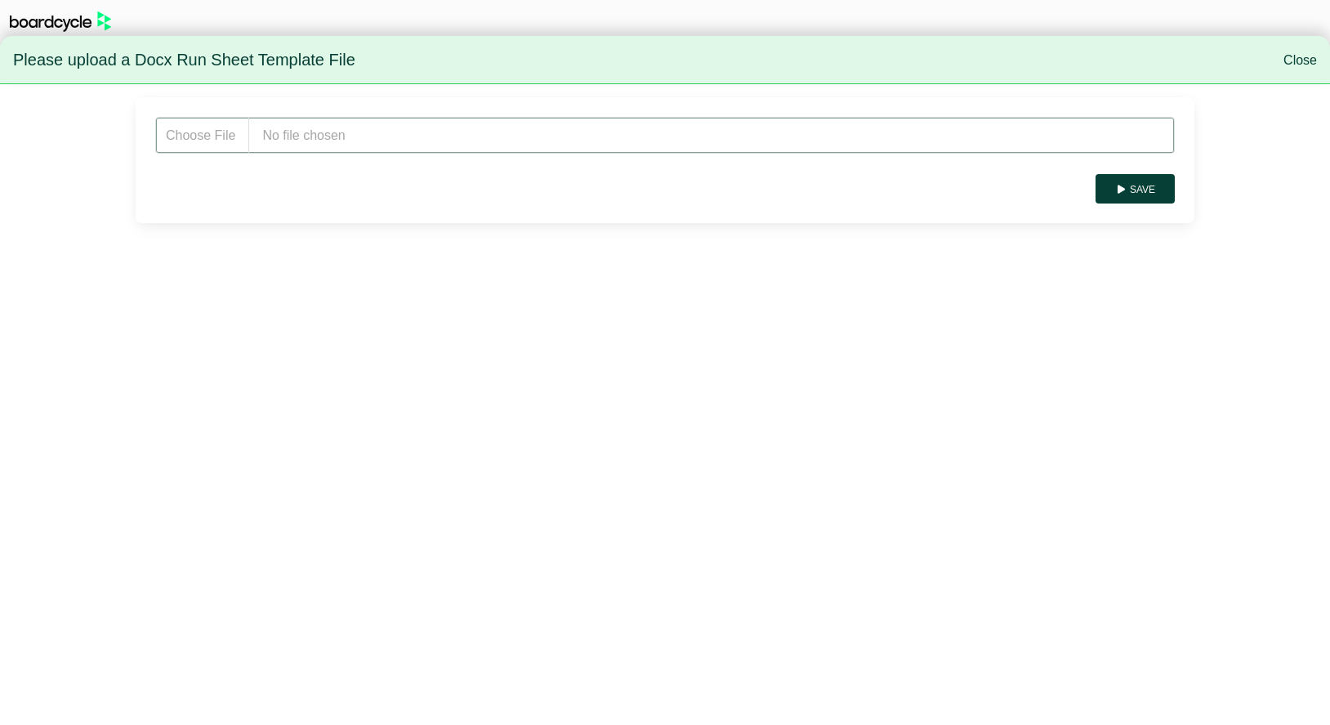
click at [344, 136] on input "file" at bounding box center [665, 135] width 1020 height 37
type input "**********"
click at [1160, 196] on button "Save" at bounding box center [1135, 188] width 79 height 29
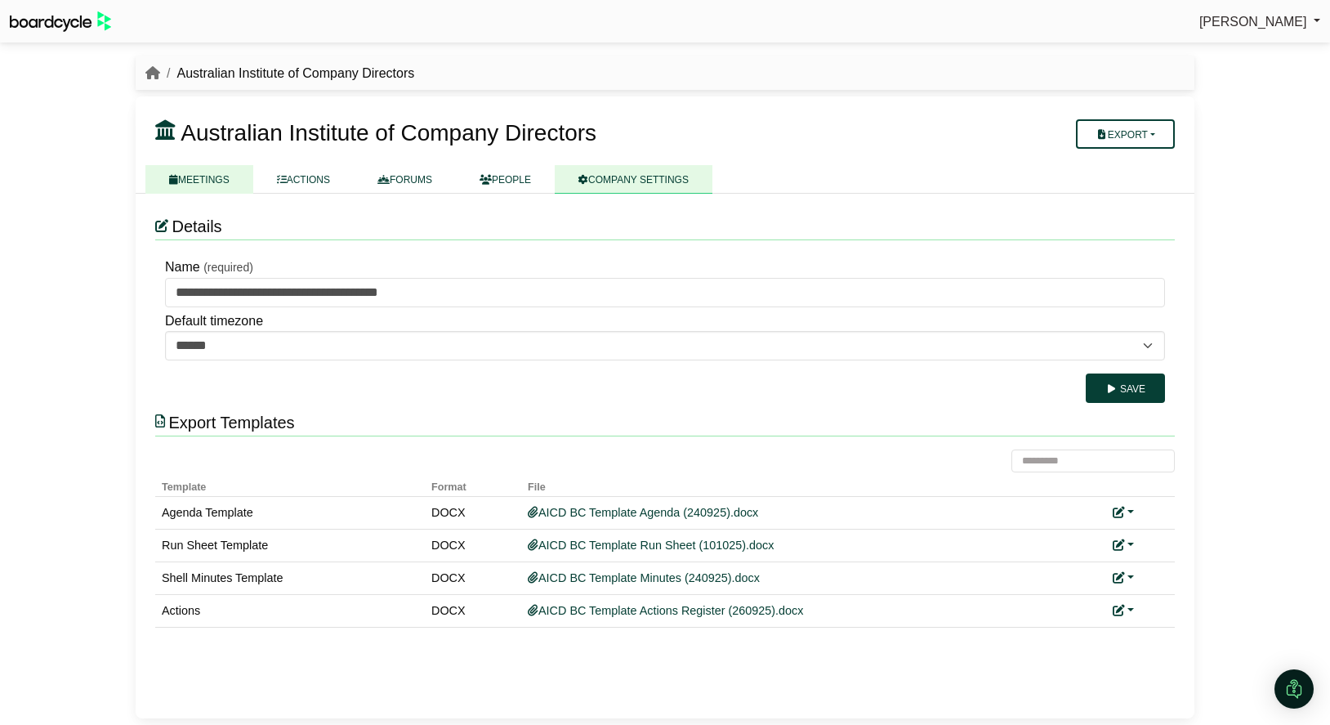
click at [194, 173] on link "MEETINGS" at bounding box center [199, 179] width 108 height 29
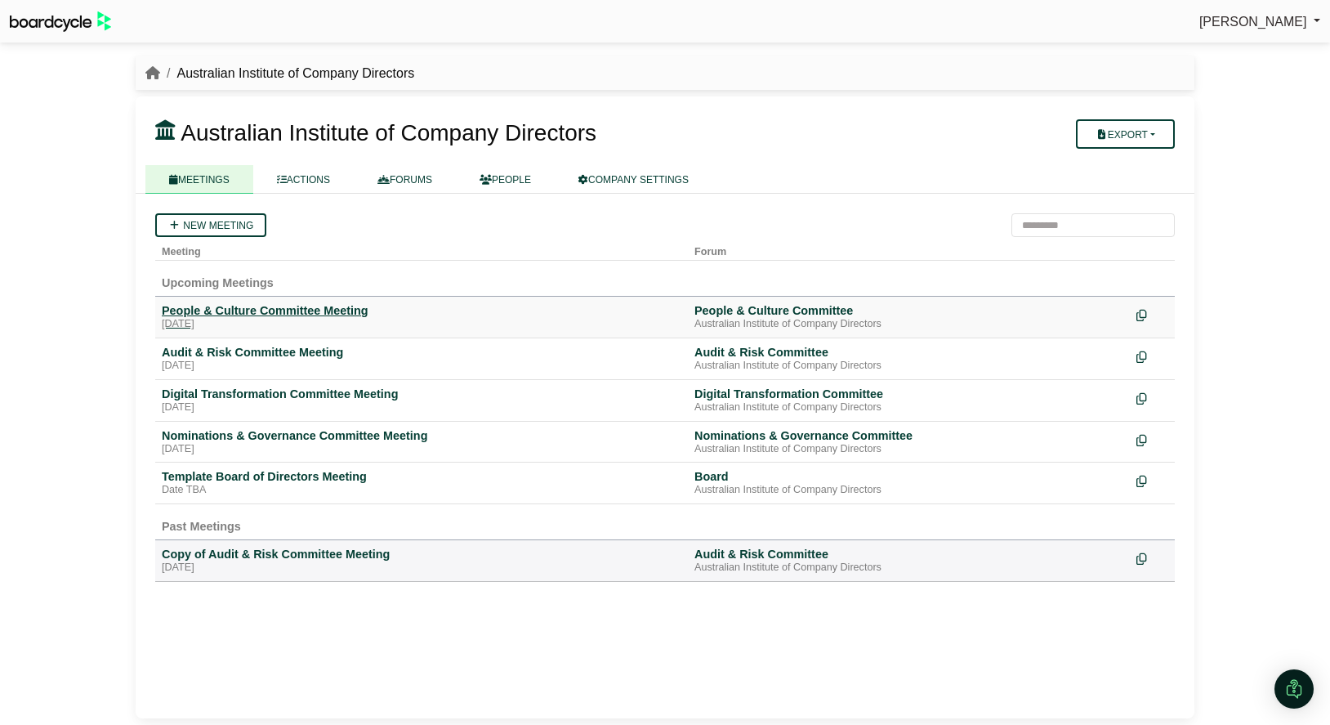
click at [267, 320] on div "[DATE]" at bounding box center [422, 324] width 520 height 13
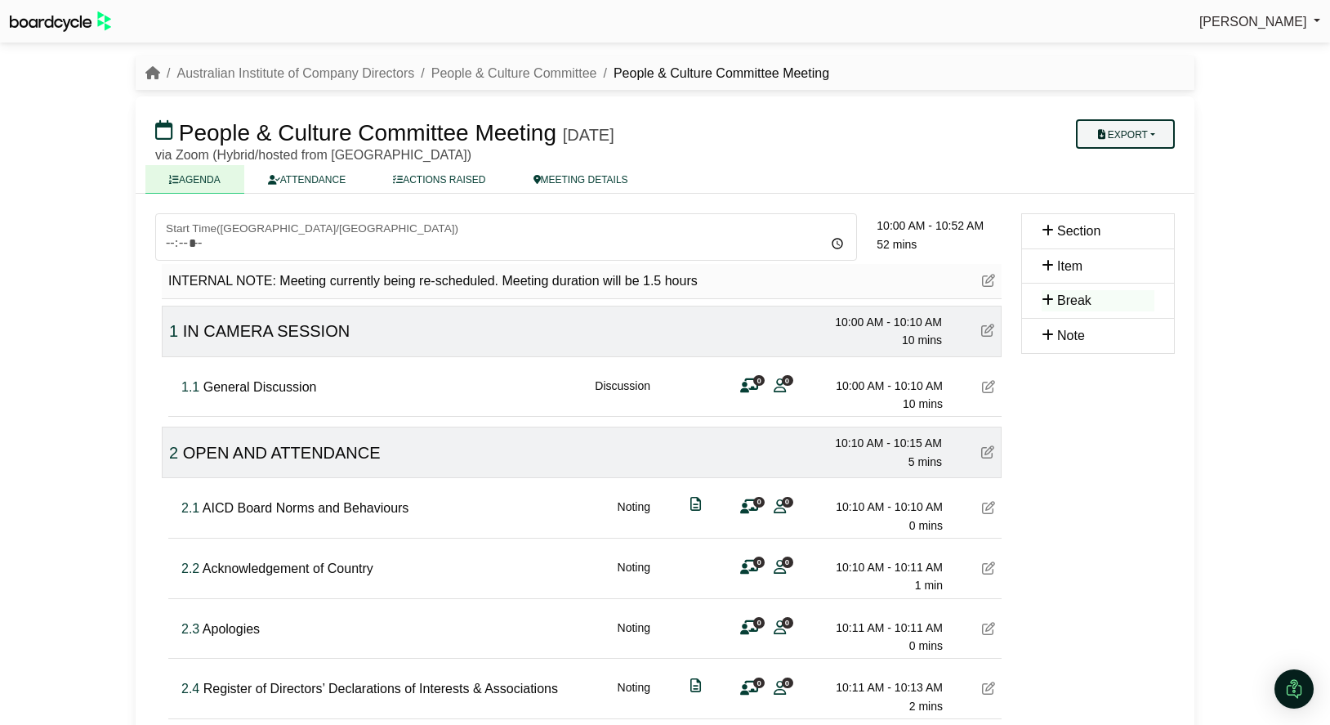
click at [1167, 137] on button "Export" at bounding box center [1125, 133] width 99 height 29
click at [1142, 185] on link "Run Sheet" at bounding box center [1142, 187] width 142 height 25
